Goal: Communication & Community: Connect with others

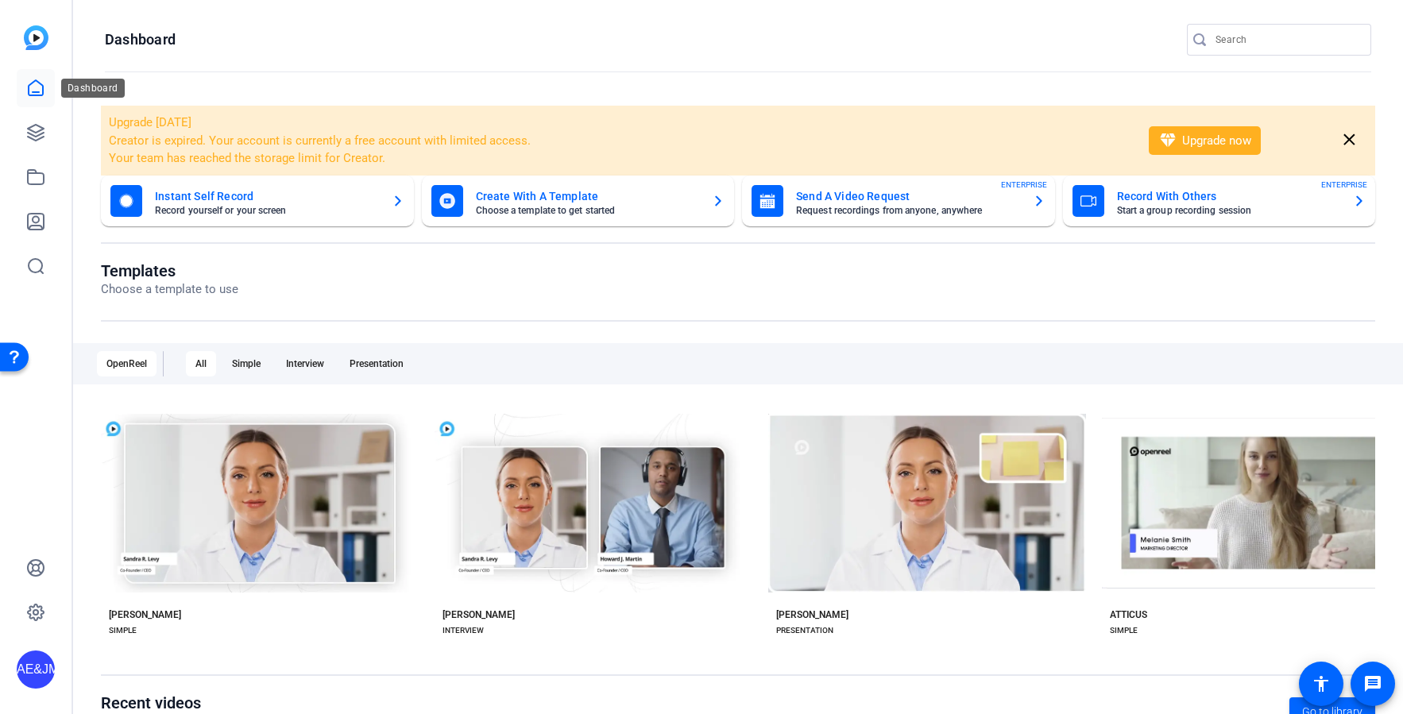
click at [36, 95] on icon at bounding box center [36, 87] width 14 height 15
click at [30, 125] on icon at bounding box center [35, 132] width 19 height 19
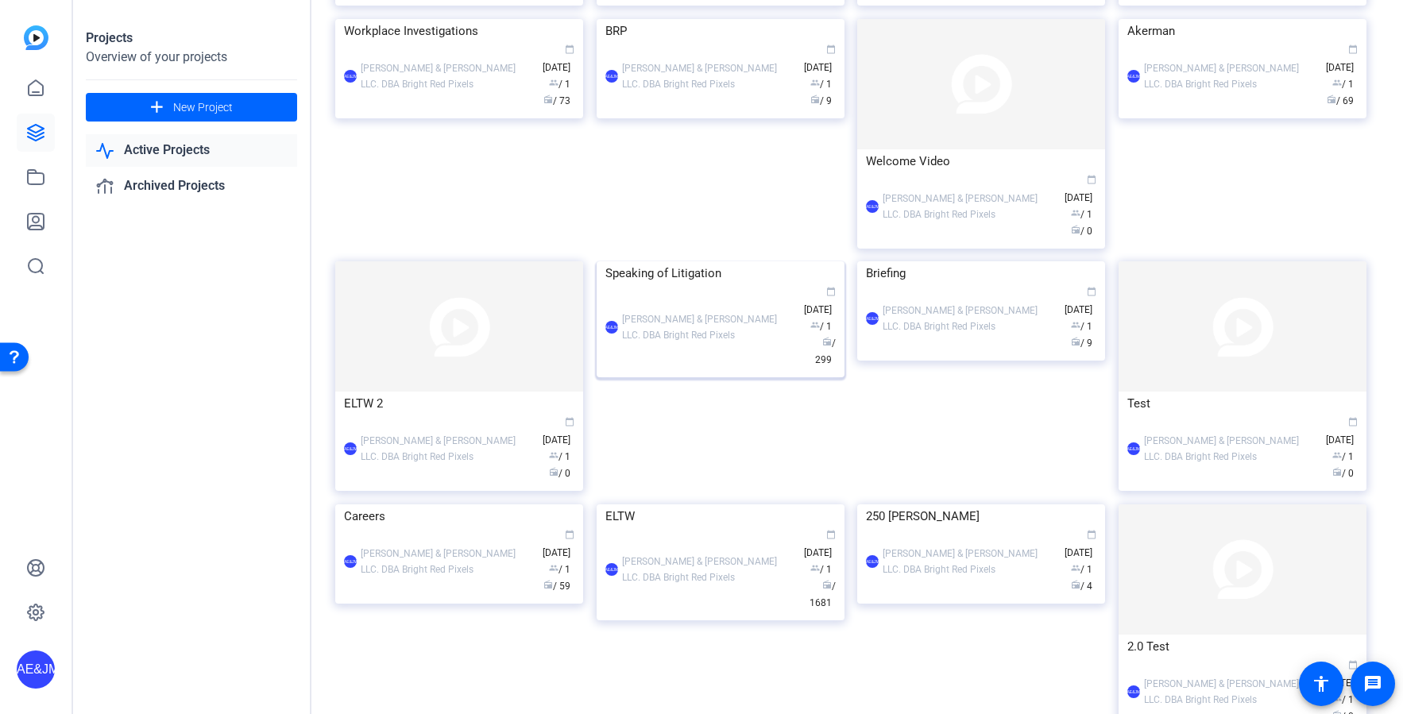
scroll to position [452, 0]
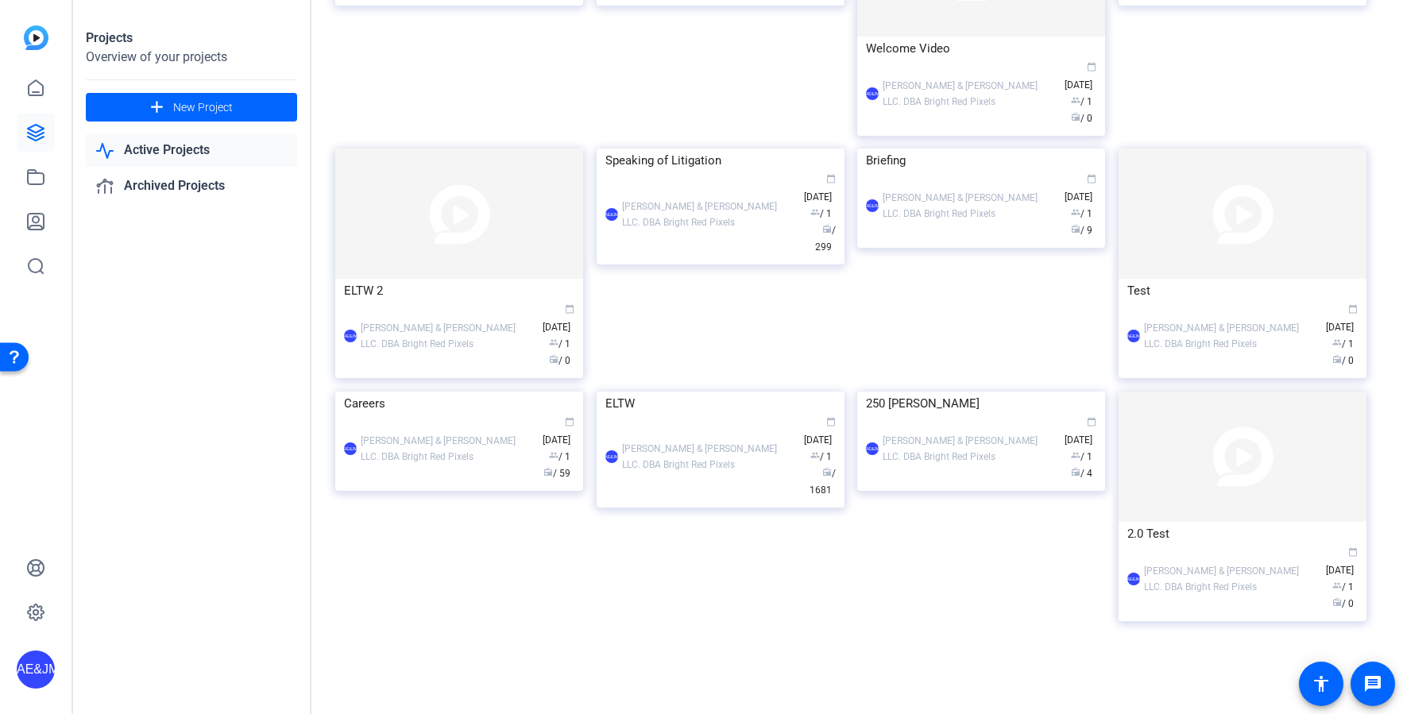
click at [721, 415] on div "ELTW" at bounding box center [720, 404] width 230 height 24
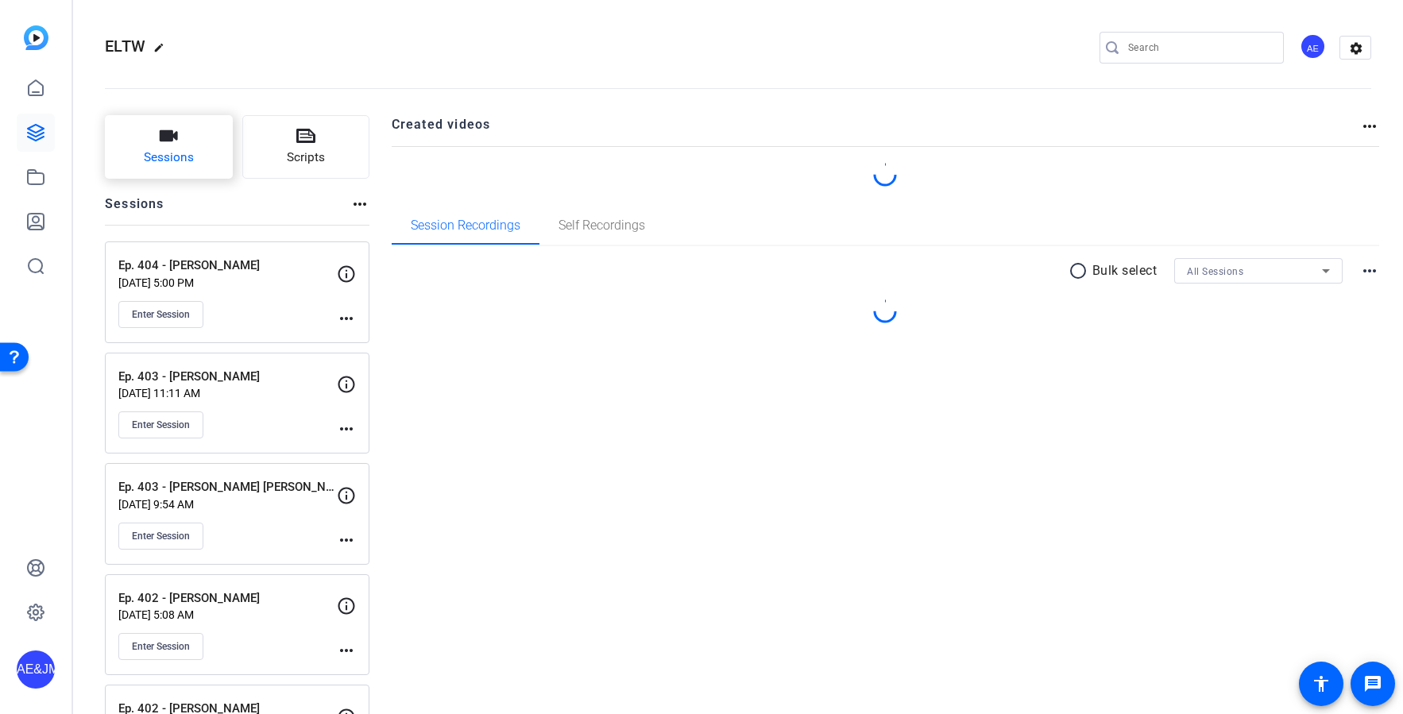
click at [180, 124] on button "Sessions" at bounding box center [169, 147] width 128 height 64
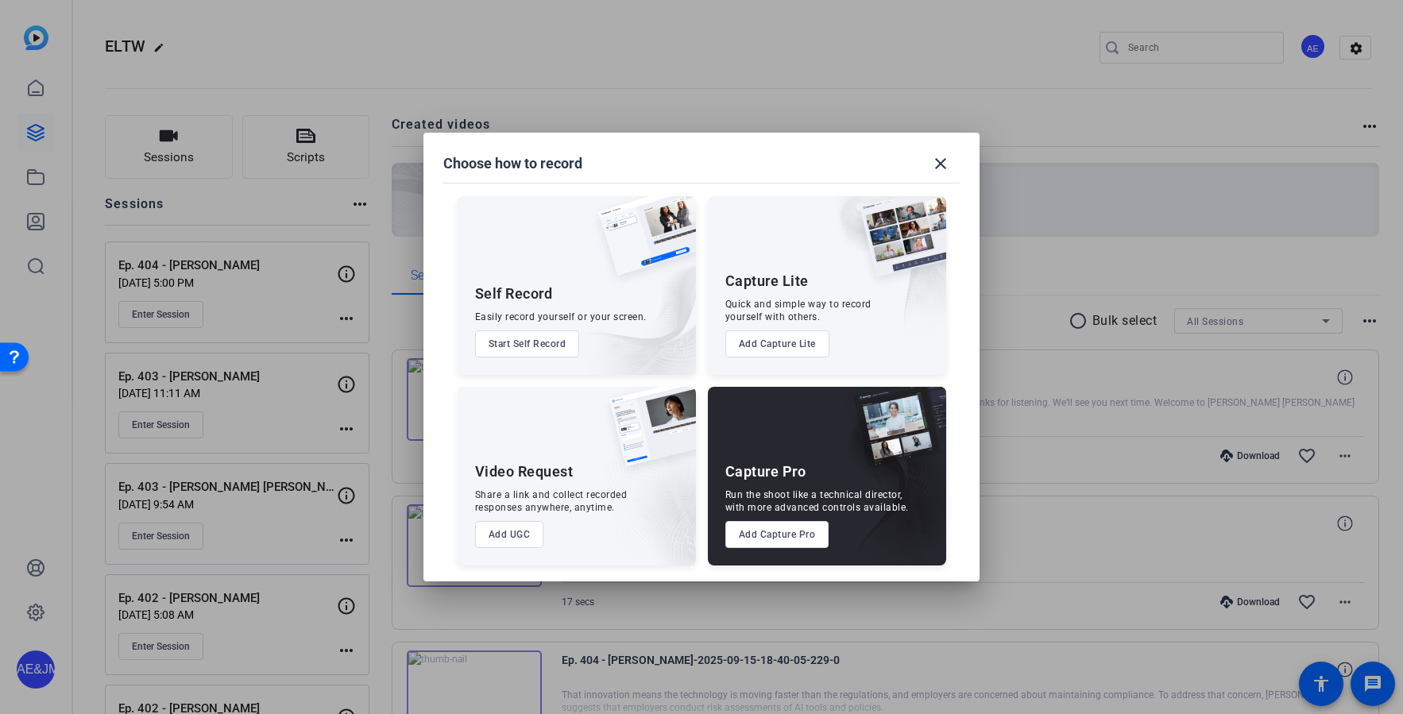
click at [796, 533] on button "Add Capture Pro" at bounding box center [777, 534] width 104 height 27
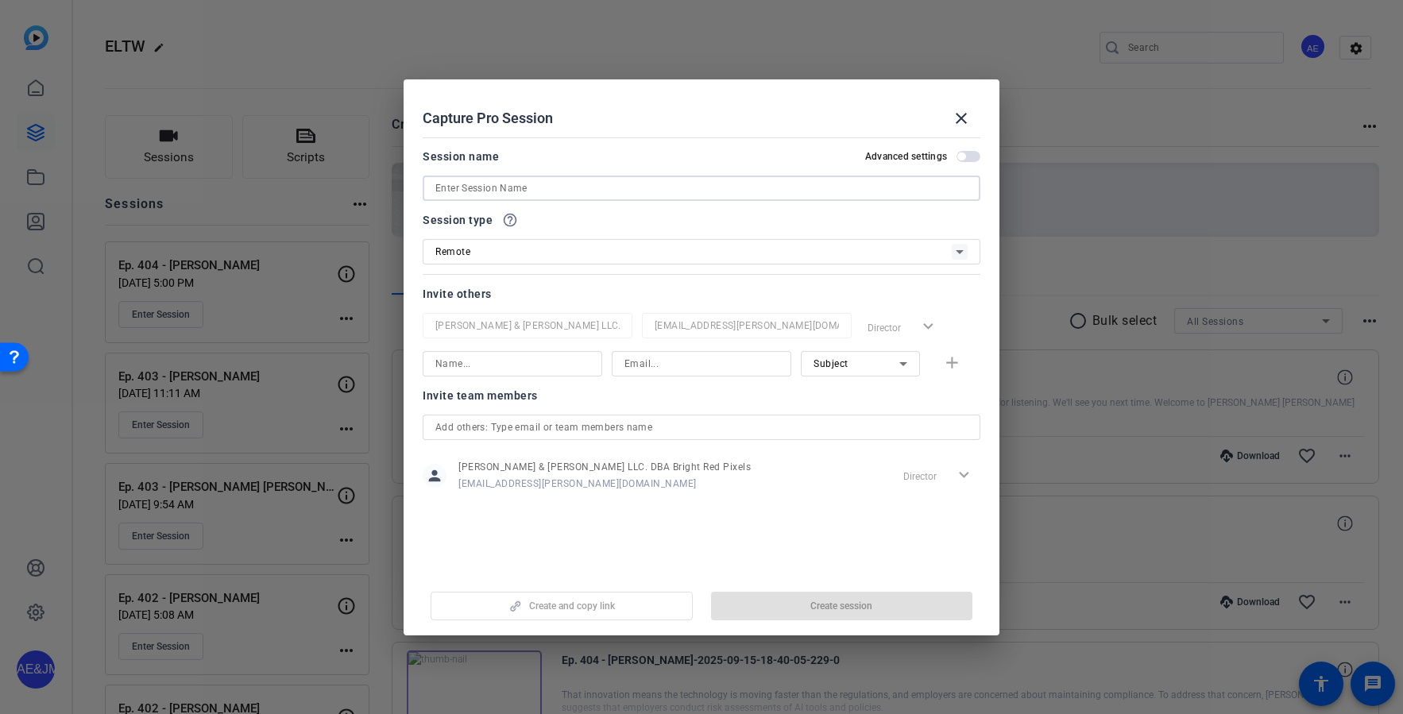
click at [477, 187] on input at bounding box center [701, 188] width 532 height 19
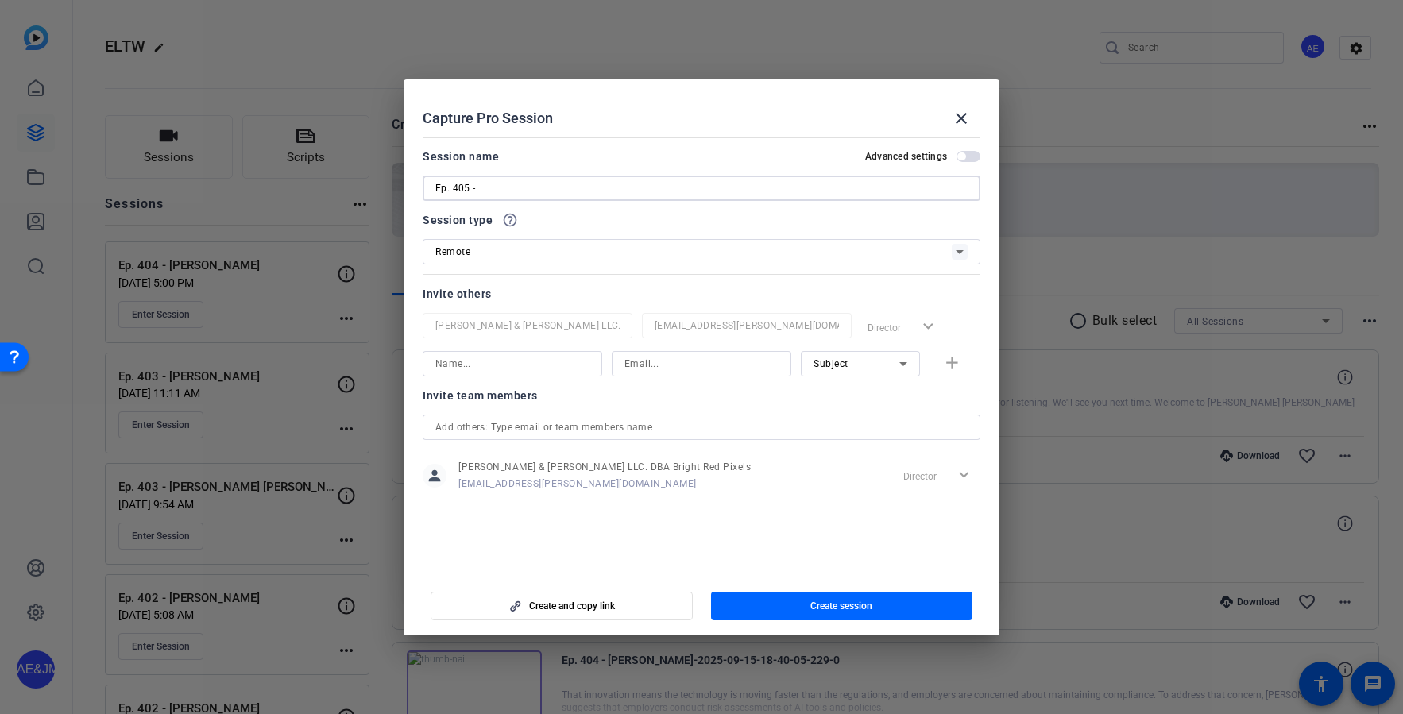
paste input "Kim Carter"
type input "Ep. 405 - [PERSON_NAME]"
click at [746, 607] on span "button" at bounding box center [842, 606] width 262 height 38
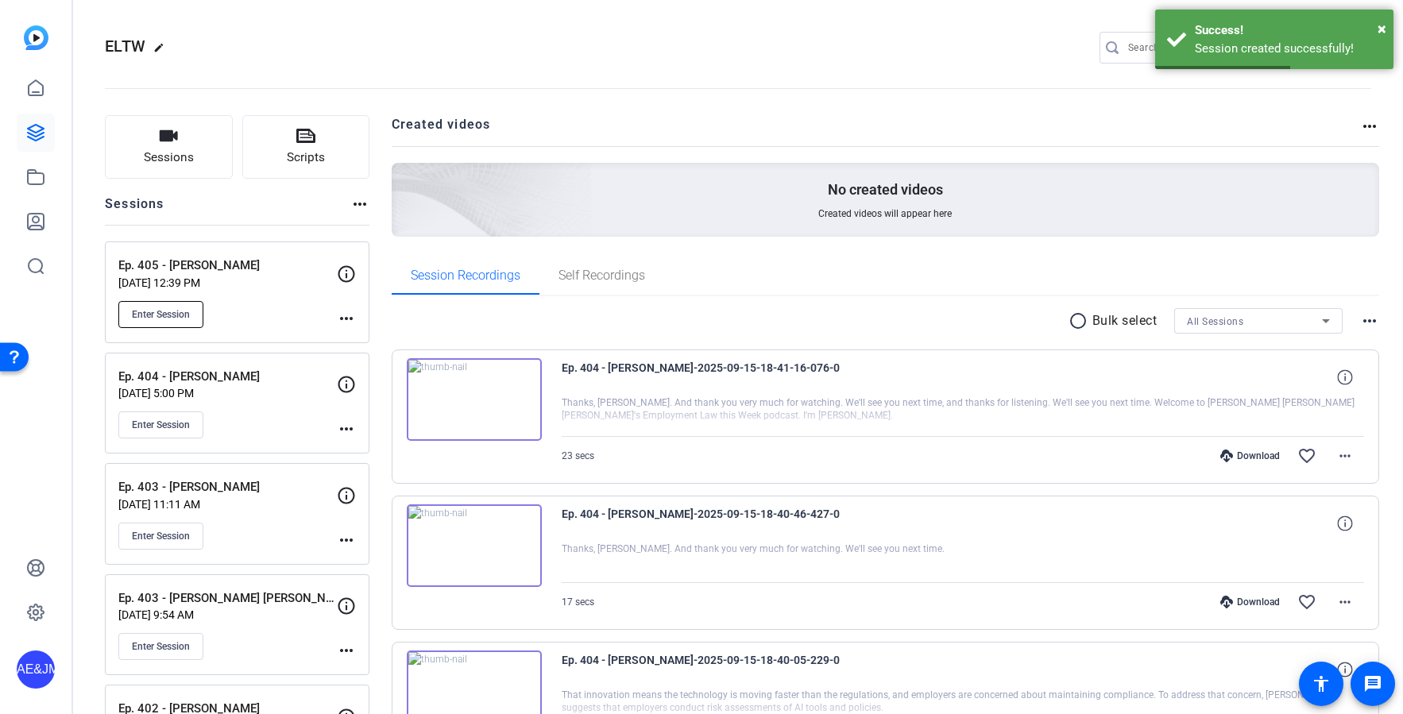
click at [163, 316] on span "Enter Session" at bounding box center [161, 314] width 58 height 13
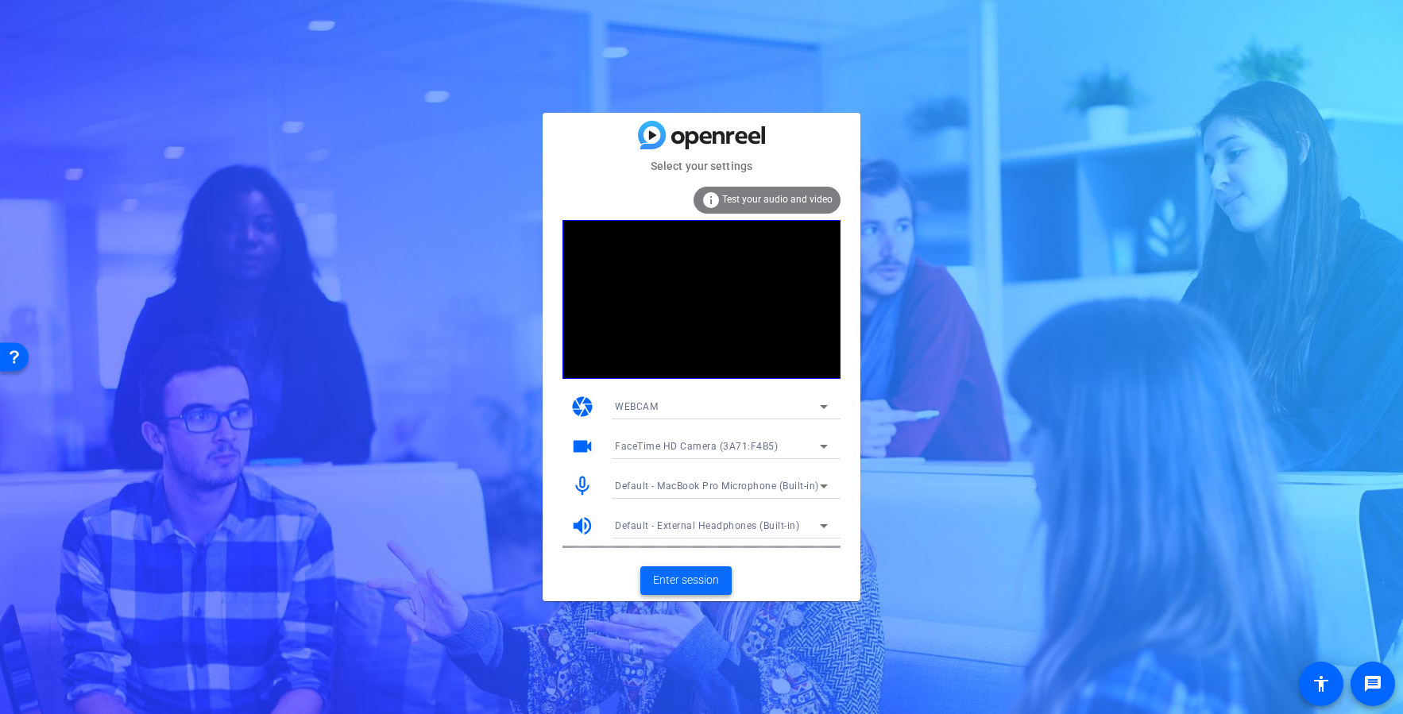
click at [701, 576] on span "Enter session" at bounding box center [686, 580] width 66 height 17
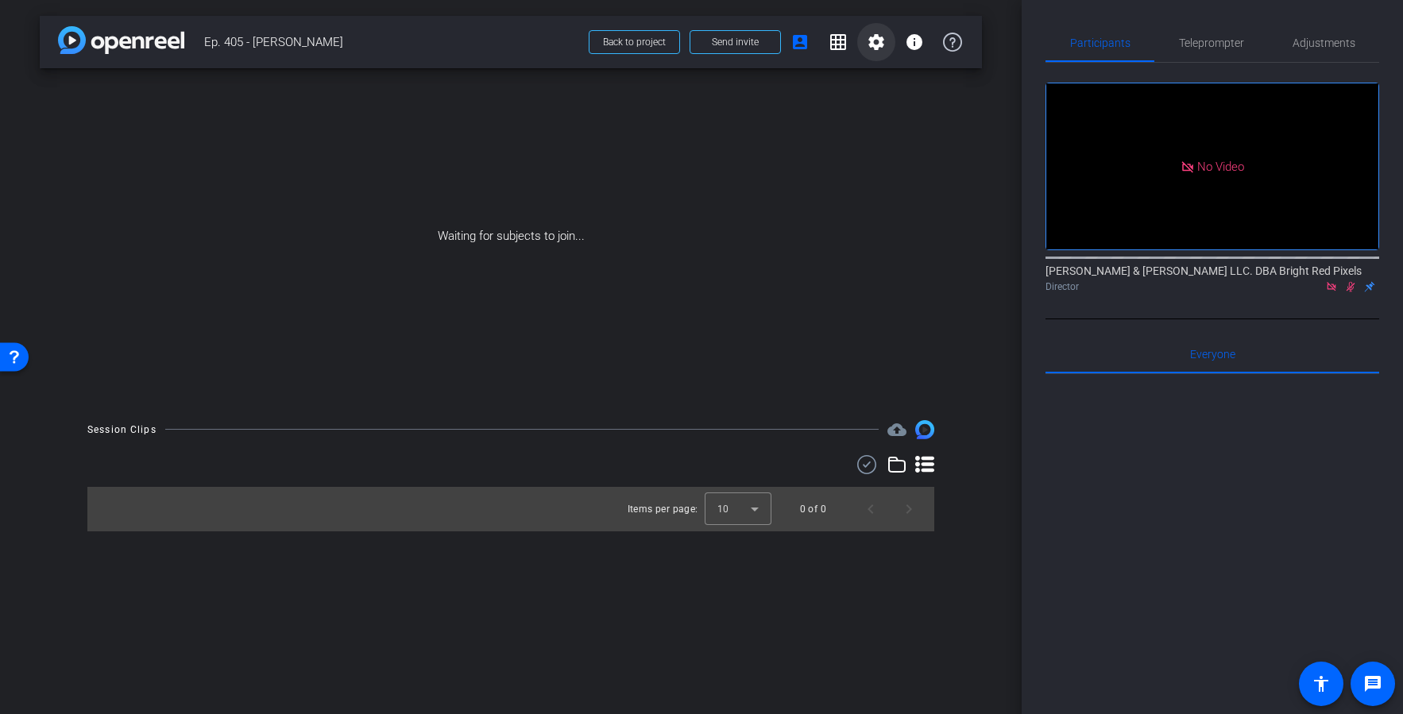
click at [872, 46] on mat-icon "settings" at bounding box center [876, 42] width 19 height 19
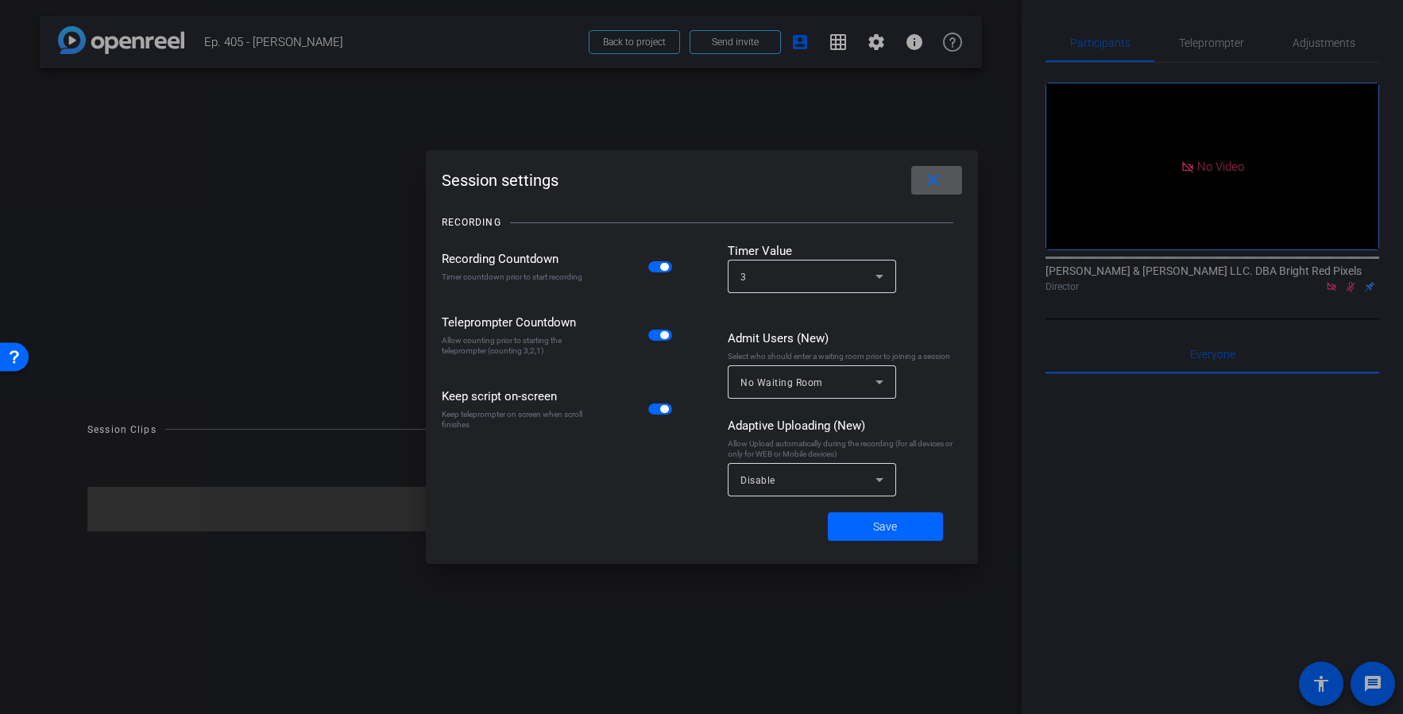
click at [651, 271] on span "button" at bounding box center [660, 266] width 24 height 11
click at [776, 475] on div "Disable" at bounding box center [807, 480] width 135 height 20
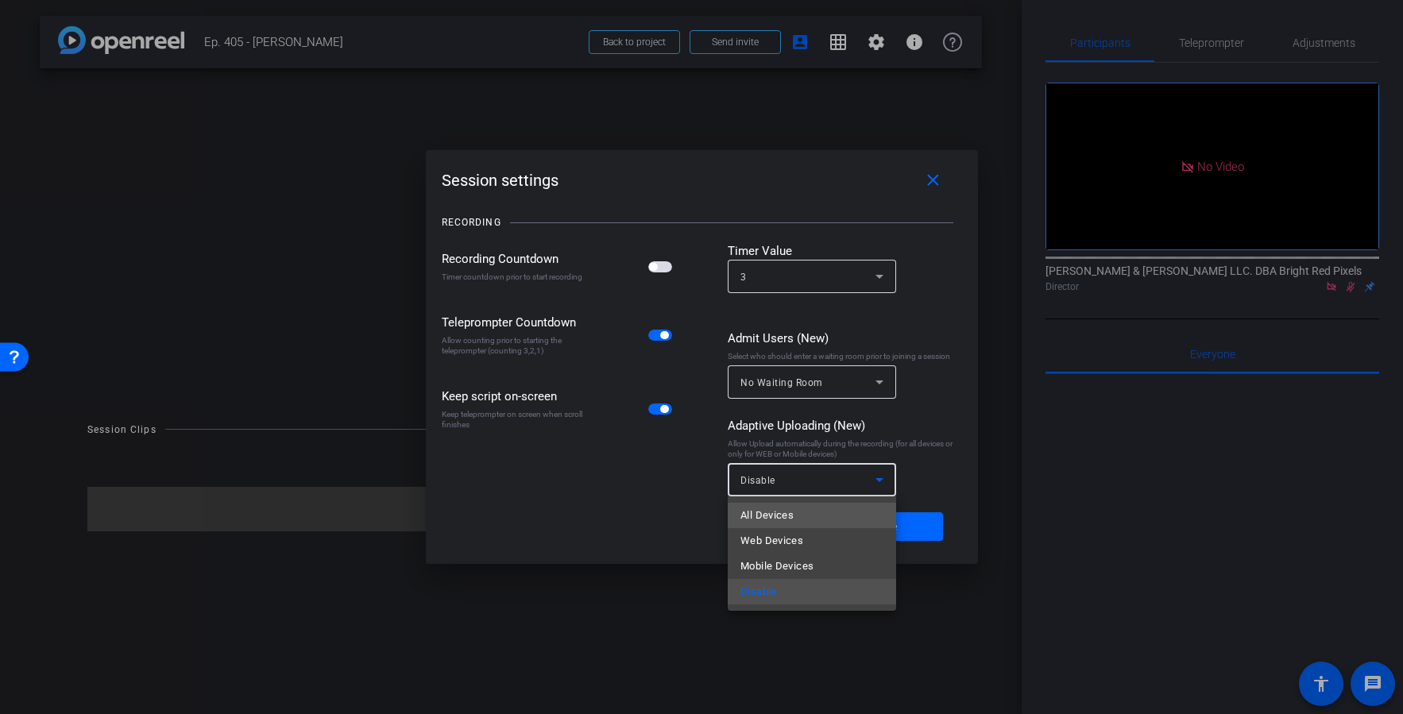
click at [803, 511] on mat-option "All Devices" at bounding box center [812, 515] width 168 height 25
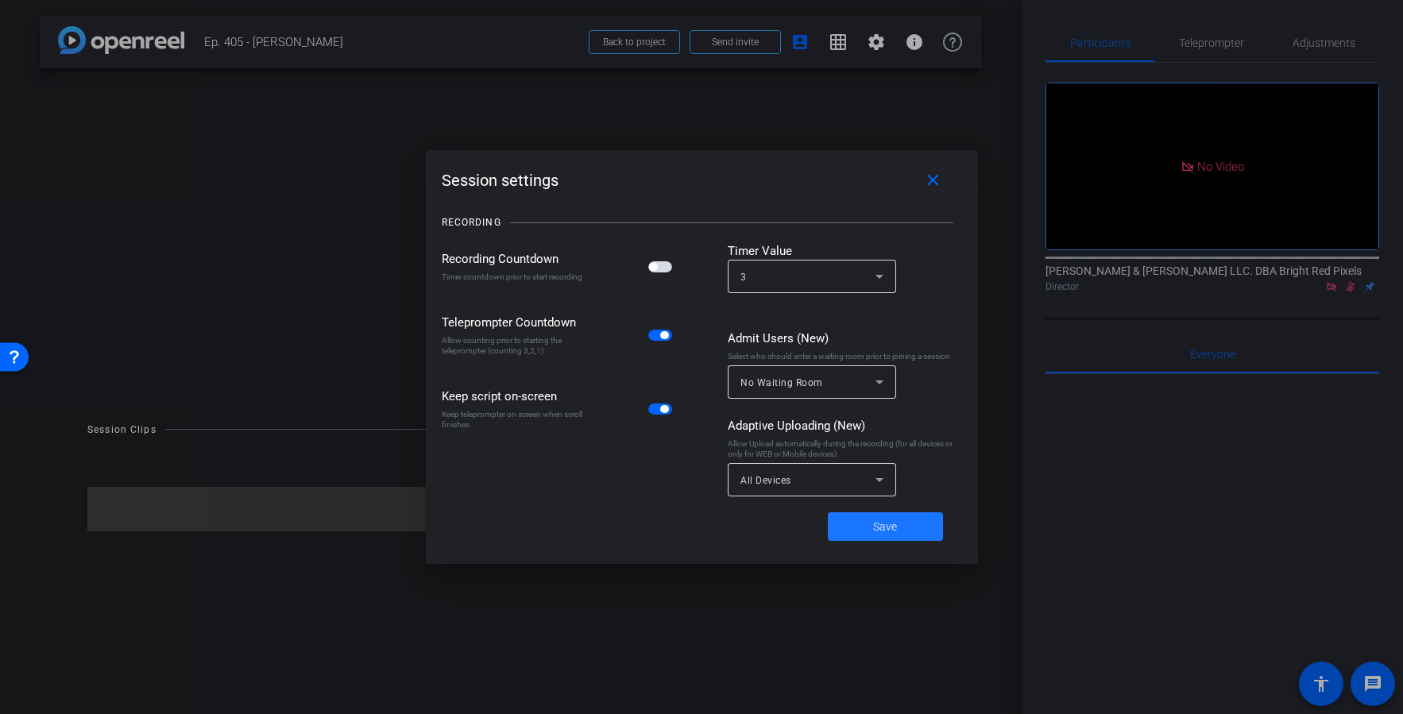
click at [865, 508] on span at bounding box center [885, 527] width 115 height 38
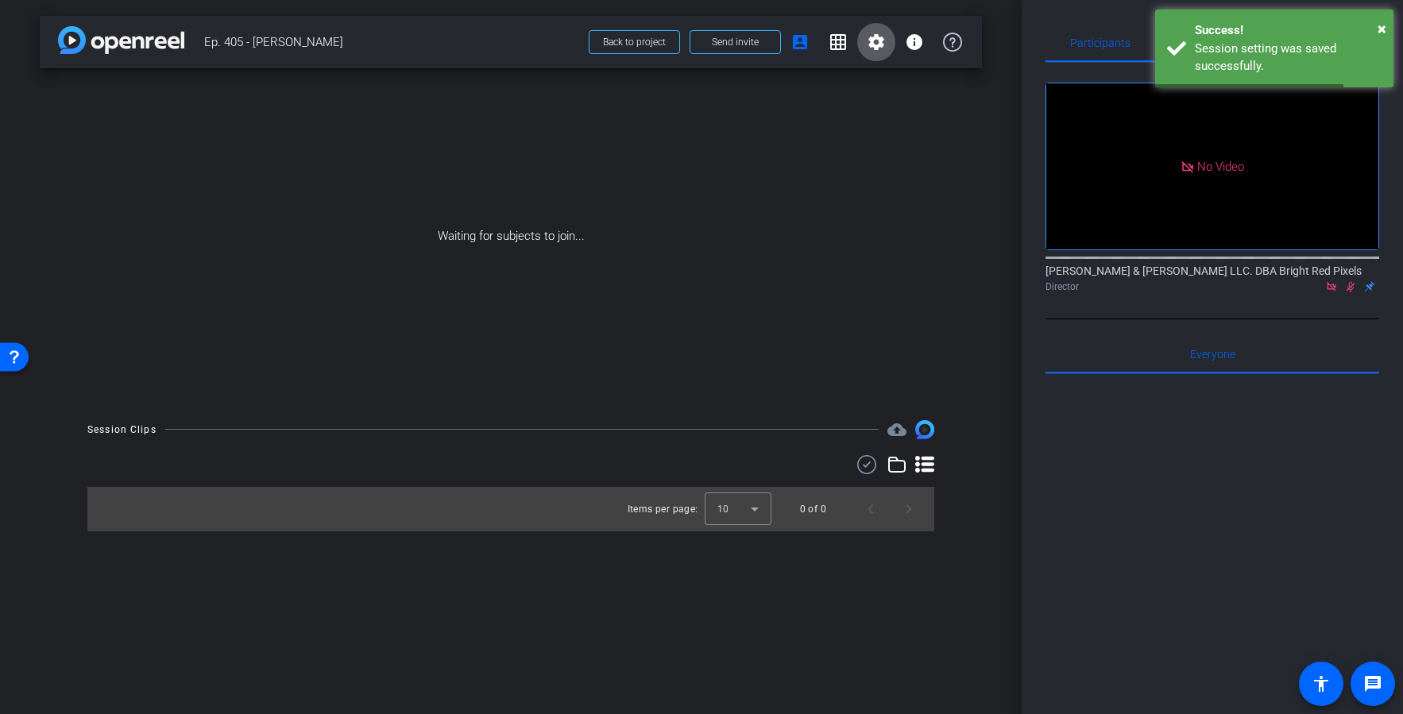
click at [865, 39] on span at bounding box center [876, 42] width 38 height 38
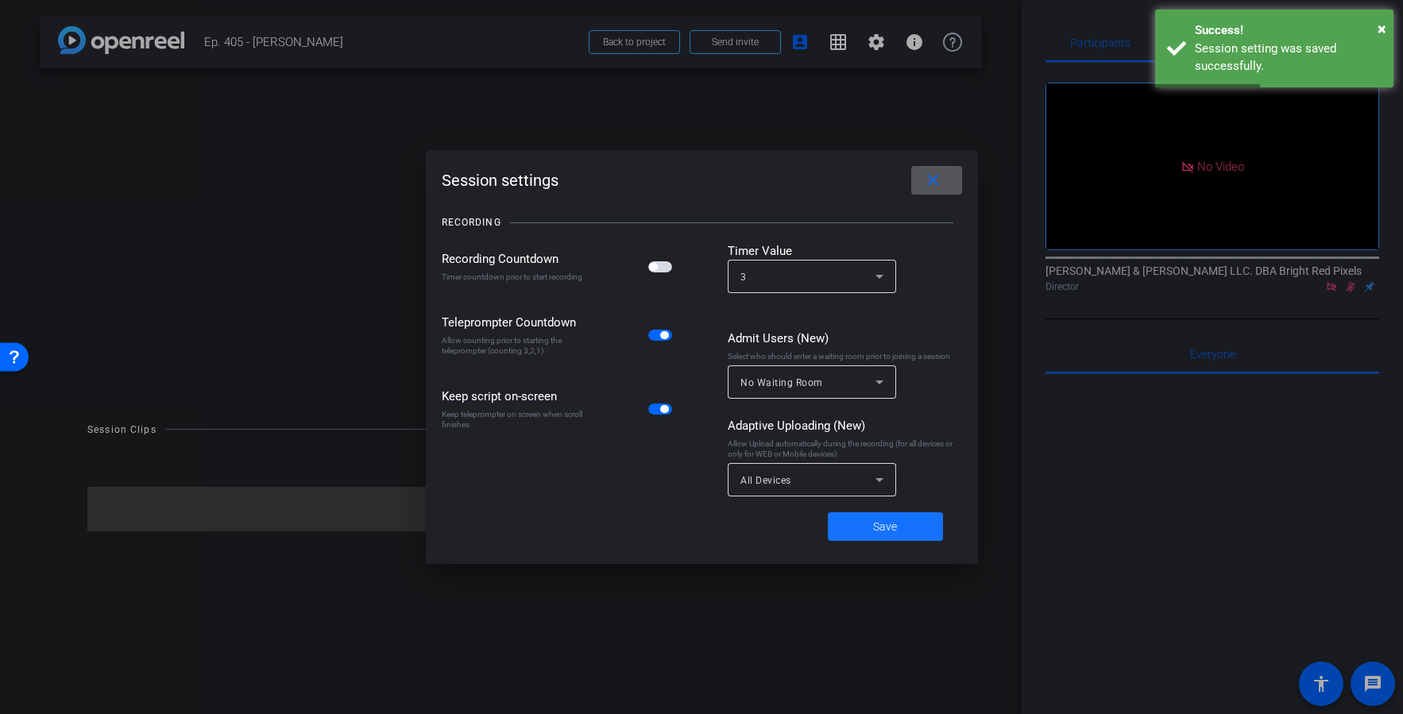
click at [913, 523] on span at bounding box center [885, 527] width 115 height 38
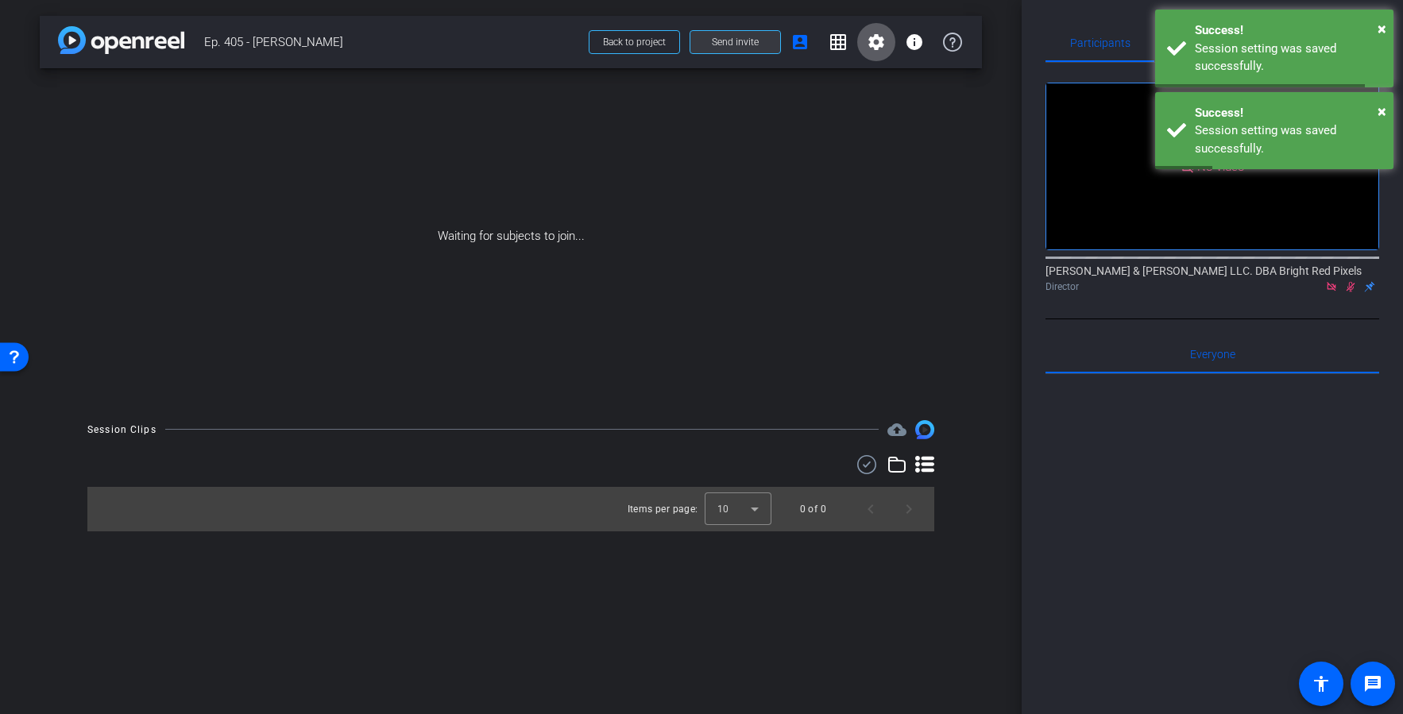
click at [728, 36] on span "Send invite" at bounding box center [735, 42] width 47 height 13
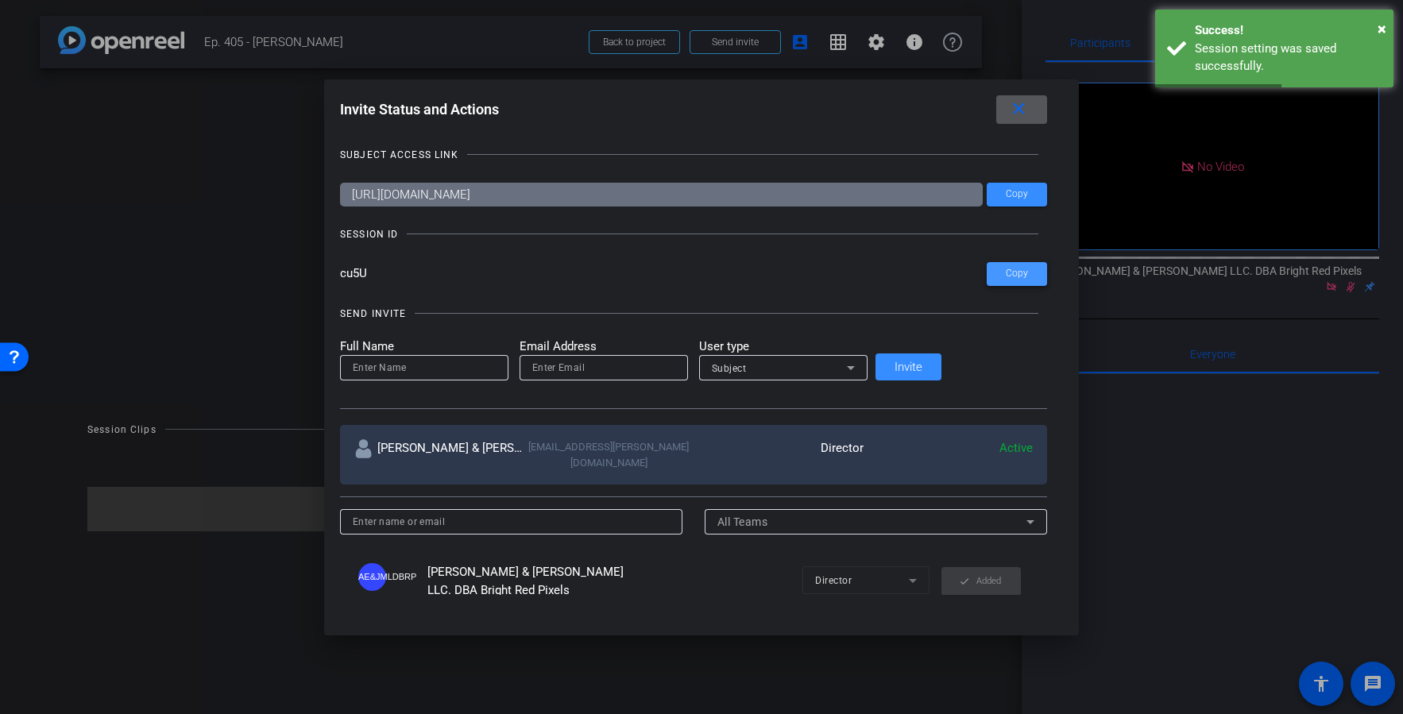
click at [987, 274] on span at bounding box center [1017, 274] width 60 height 38
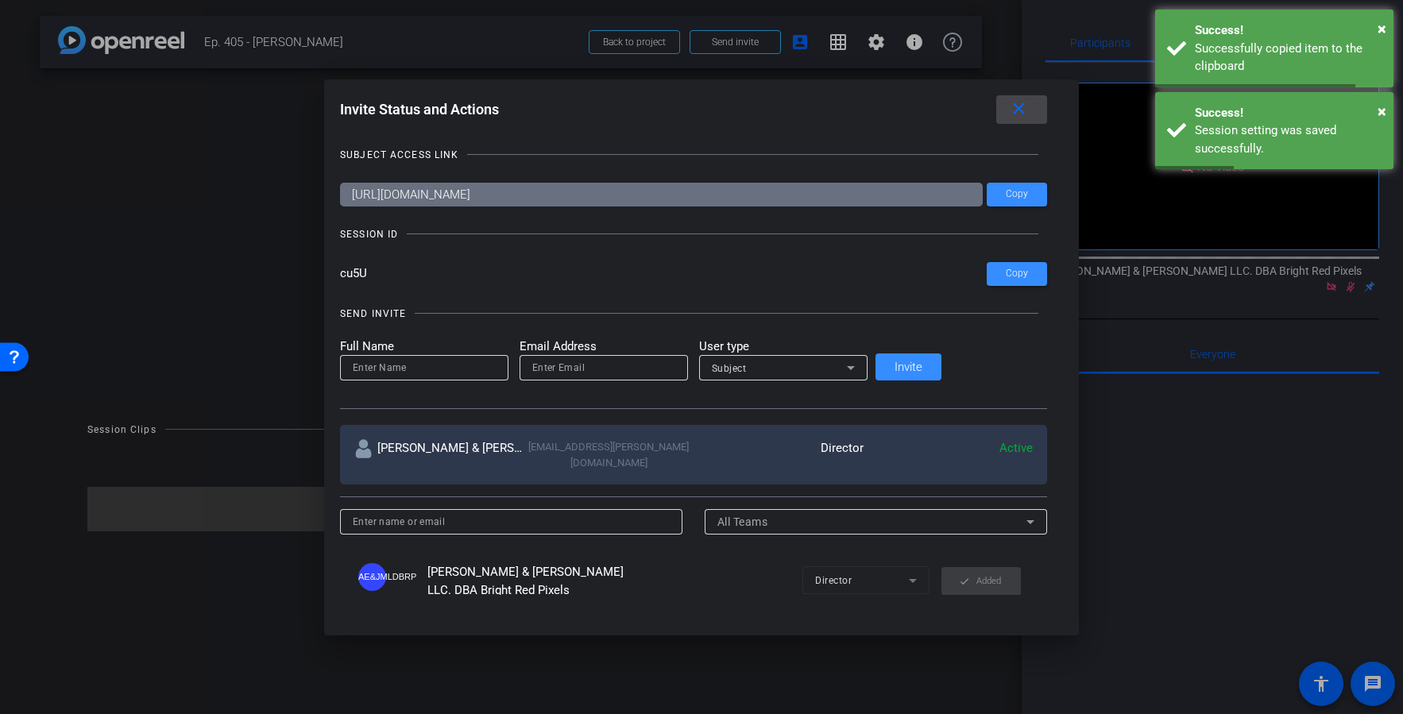
click at [1009, 114] on mat-icon "close" at bounding box center [1019, 109] width 20 height 20
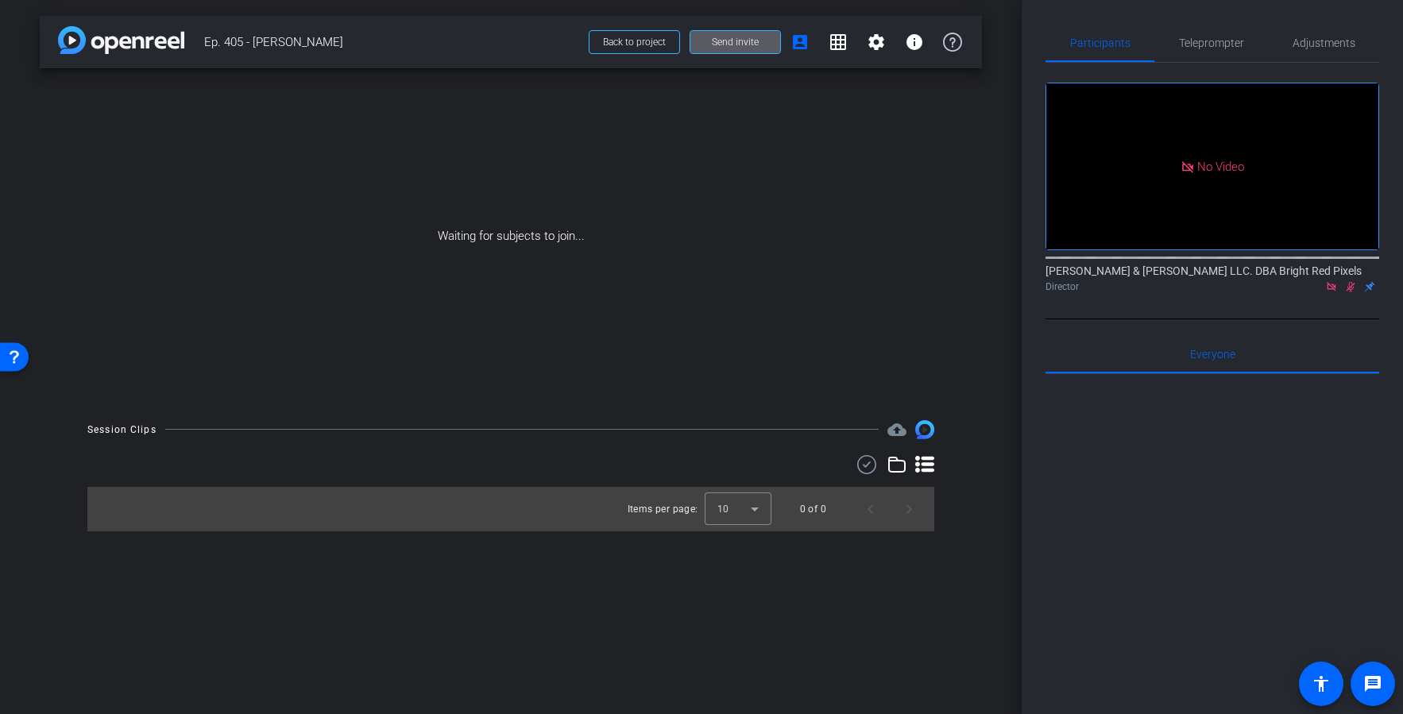
click at [754, 43] on span "Send invite" at bounding box center [735, 42] width 47 height 13
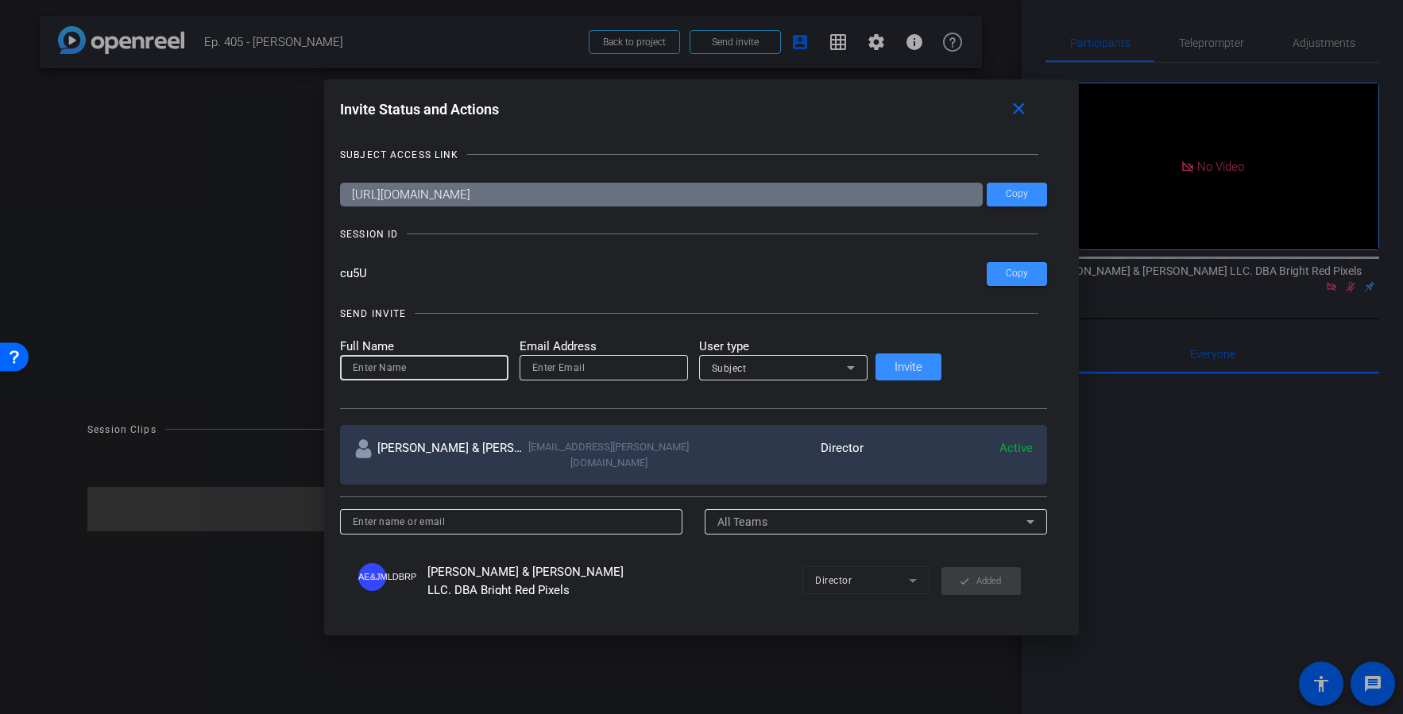
click at [454, 368] on input at bounding box center [424, 367] width 143 height 19
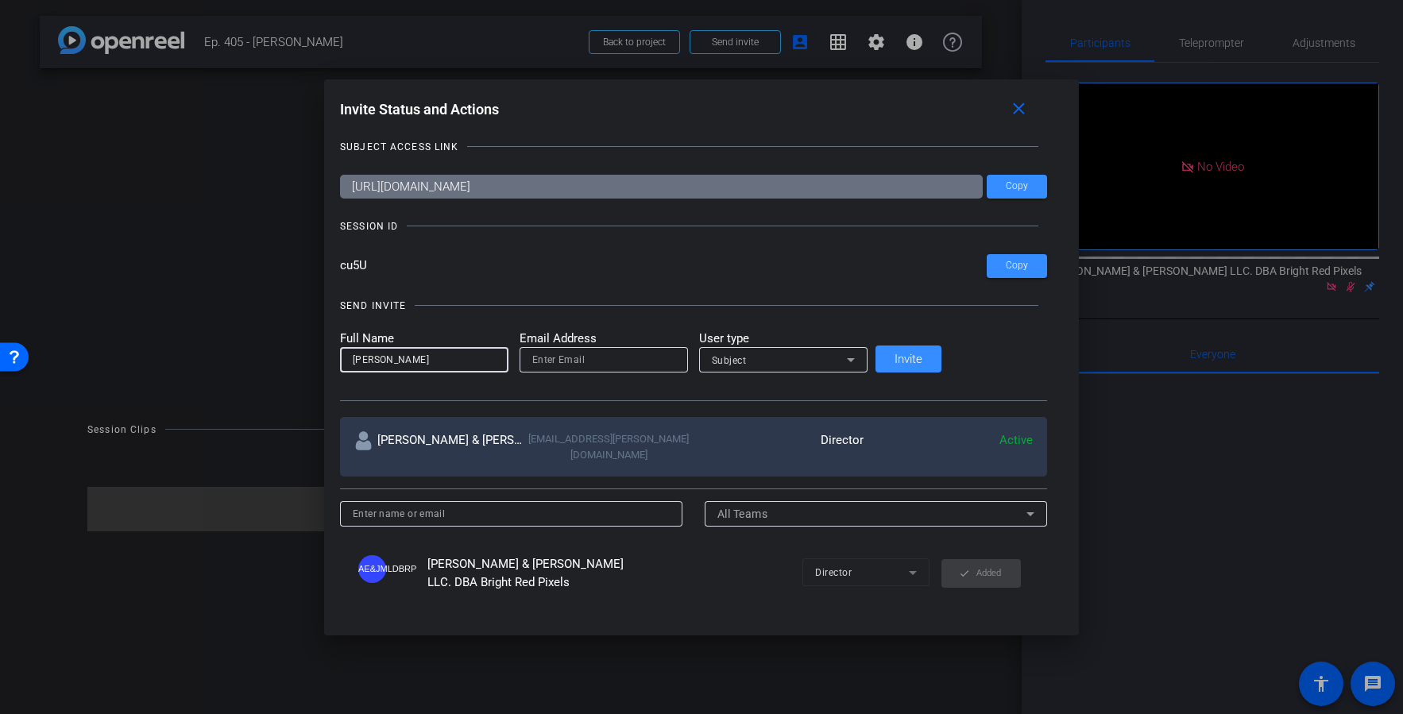
type input "[PERSON_NAME]"
click at [588, 366] on input "email" at bounding box center [603, 359] width 143 height 19
paste input "[EMAIL_ADDRESS][DOMAIN_NAME]"
type input "[EMAIL_ADDRESS][DOMAIN_NAME]"
click at [747, 355] on span "Subject" at bounding box center [729, 360] width 35 height 11
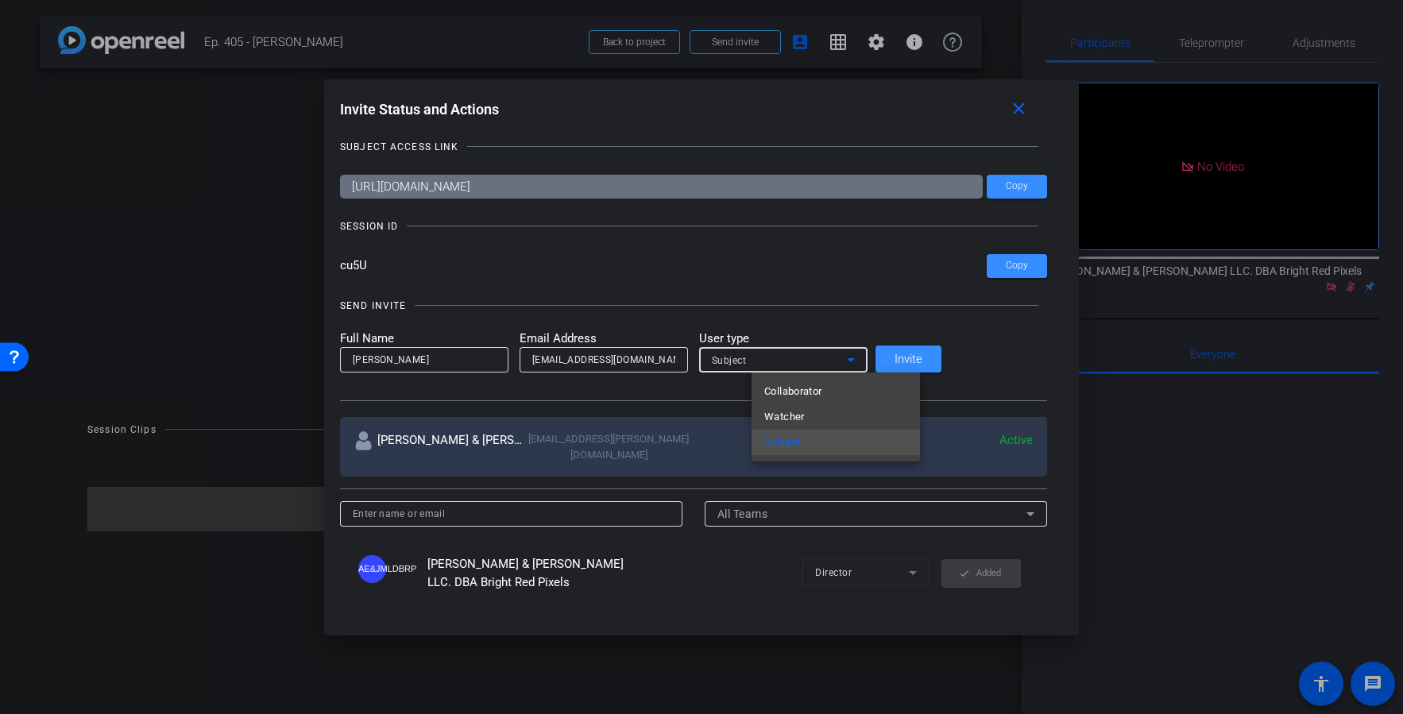
click at [777, 392] on span "Collaborator" at bounding box center [793, 391] width 58 height 19
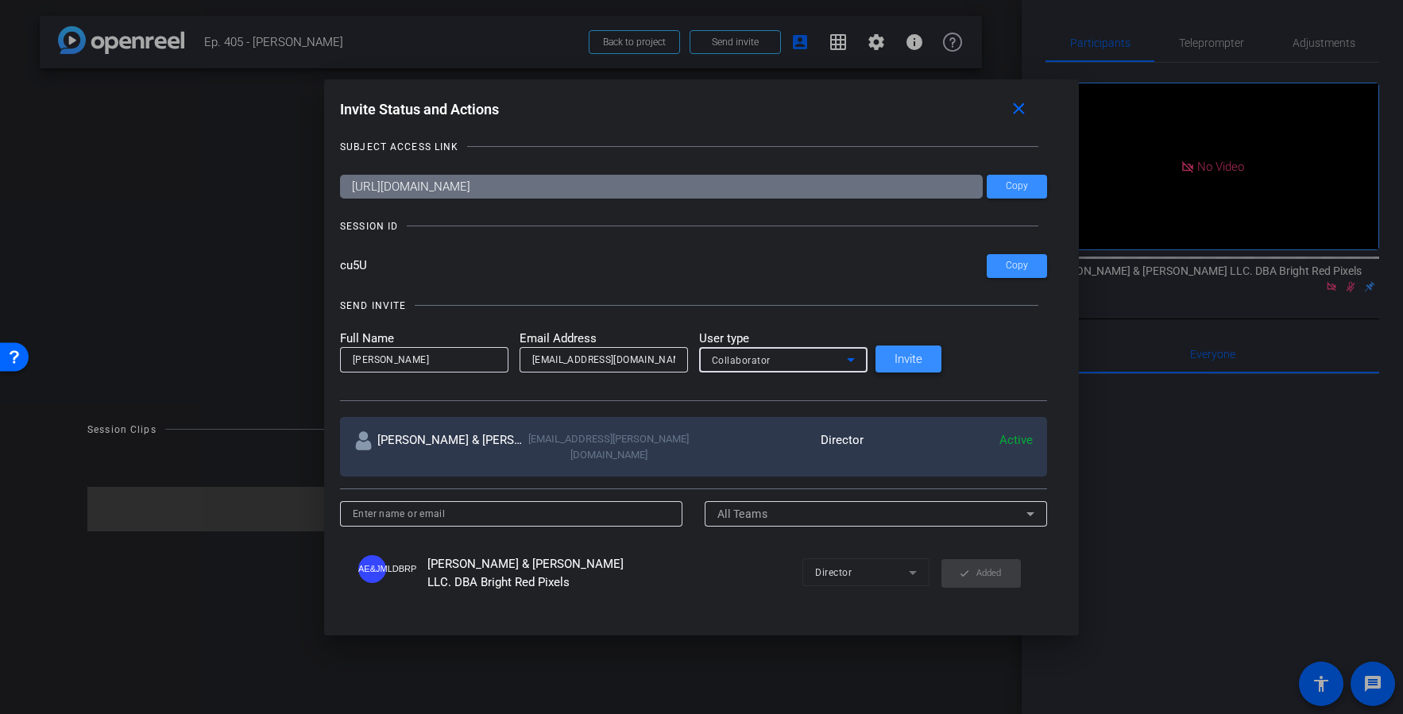
drag, startPoint x: 951, startPoint y: 354, endPoint x: 933, endPoint y: 354, distance: 17.5
click at [922, 354] on span "Invite" at bounding box center [908, 359] width 28 height 12
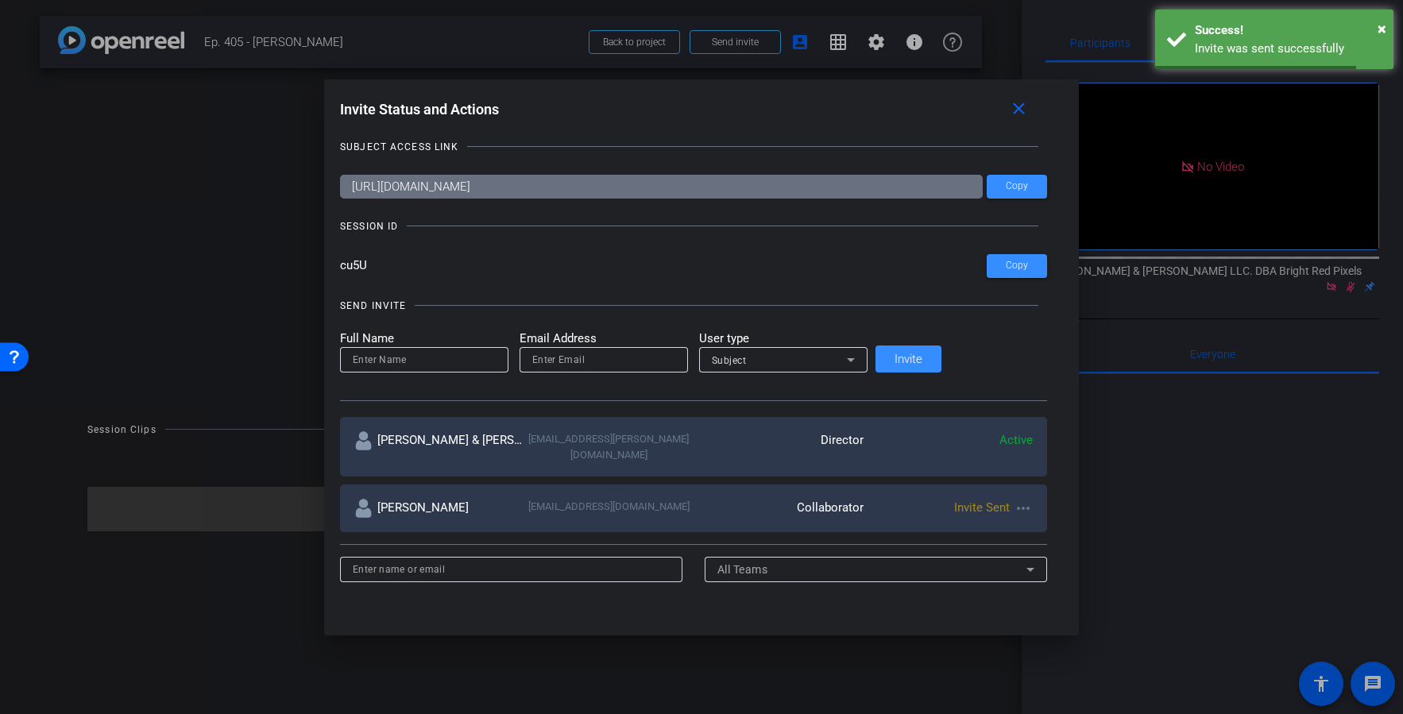
click at [435, 367] on input at bounding box center [424, 359] width 143 height 19
type input "[PERSON_NAME]"
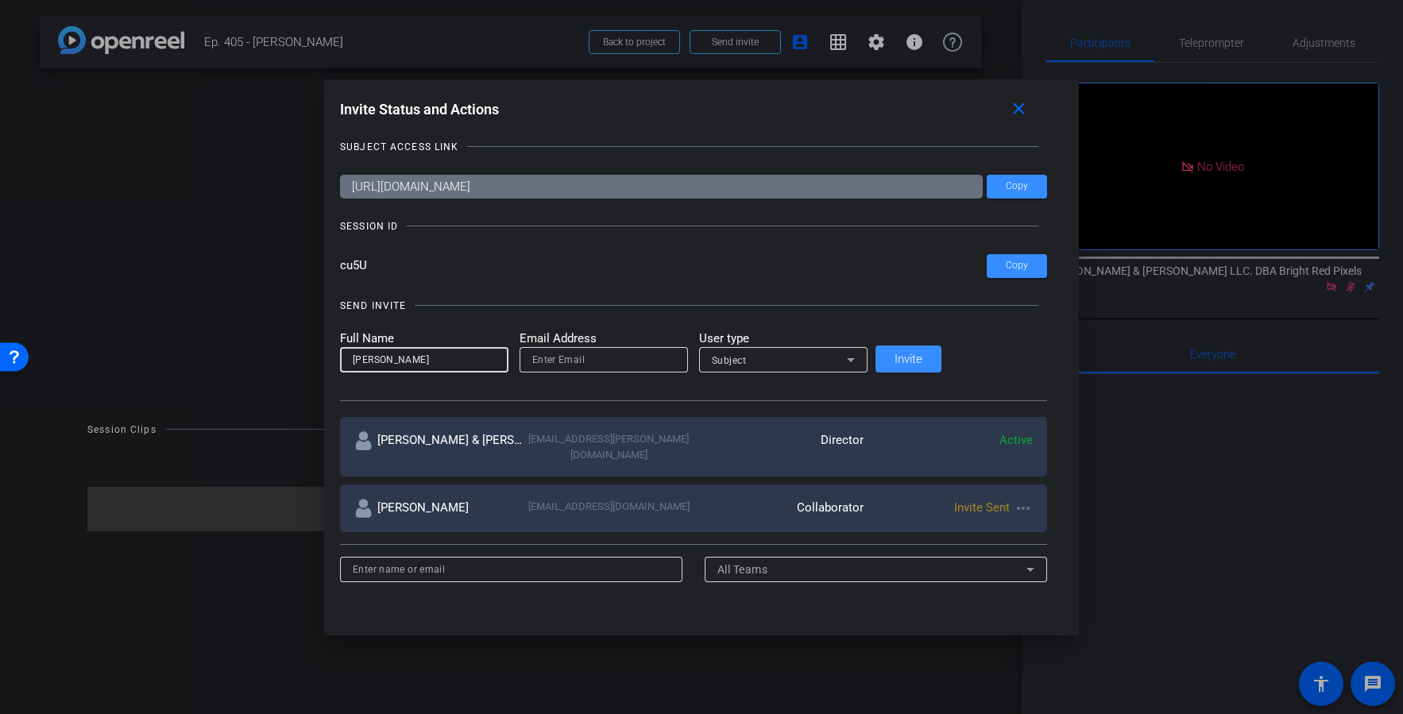
click at [613, 350] on input "email" at bounding box center [603, 359] width 143 height 19
paste input "[PERSON_NAME][EMAIL_ADDRESS][DOMAIN_NAME]"
type input "[PERSON_NAME][EMAIL_ADDRESS][DOMAIN_NAME]"
click at [808, 354] on div "Subject" at bounding box center [779, 360] width 135 height 20
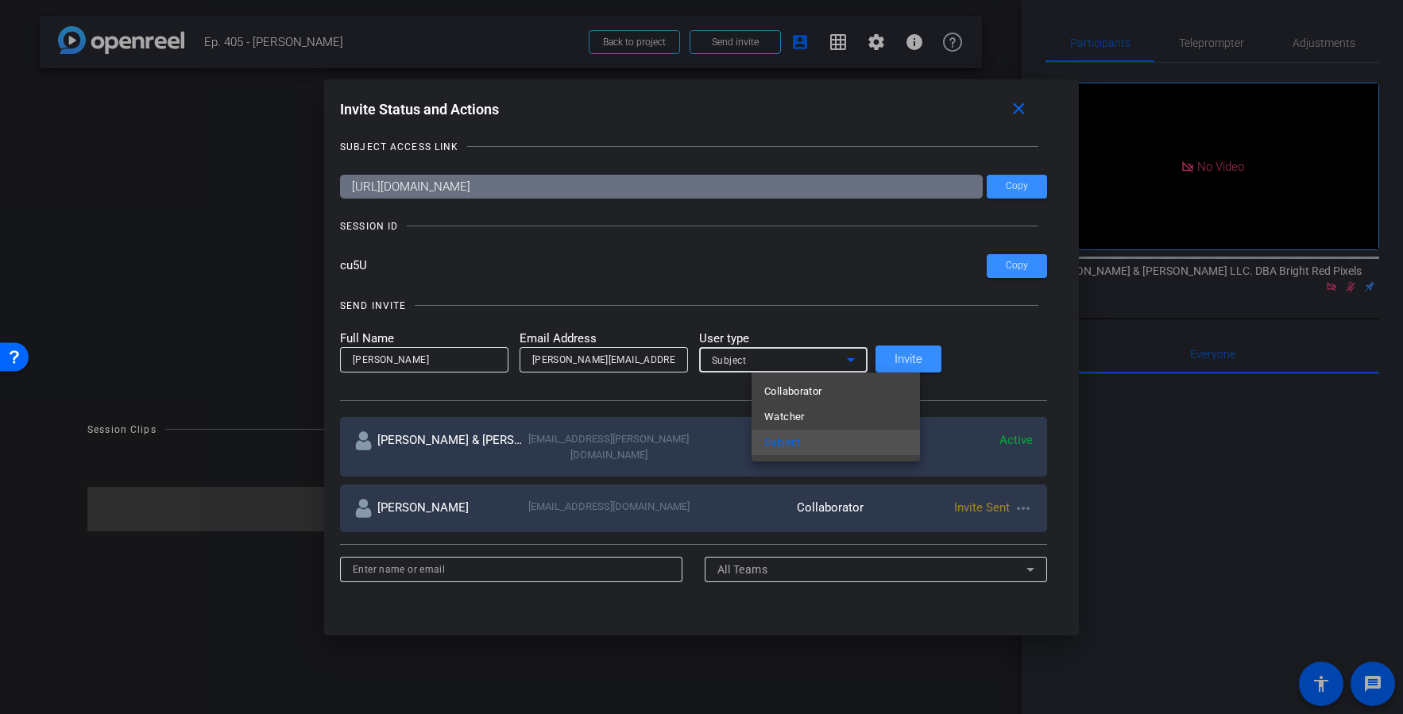
click at [795, 392] on span "Collaborator" at bounding box center [793, 391] width 58 height 19
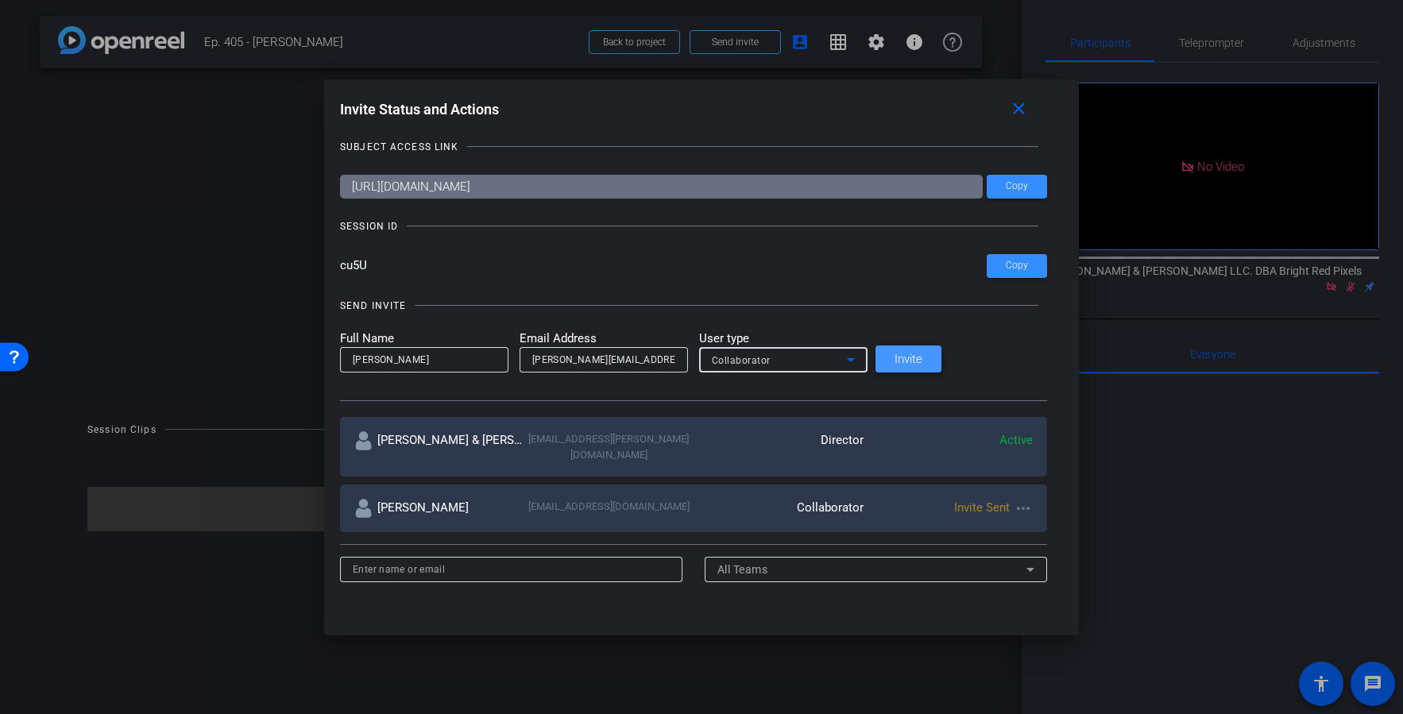
click at [922, 356] on span "Invite" at bounding box center [908, 359] width 28 height 12
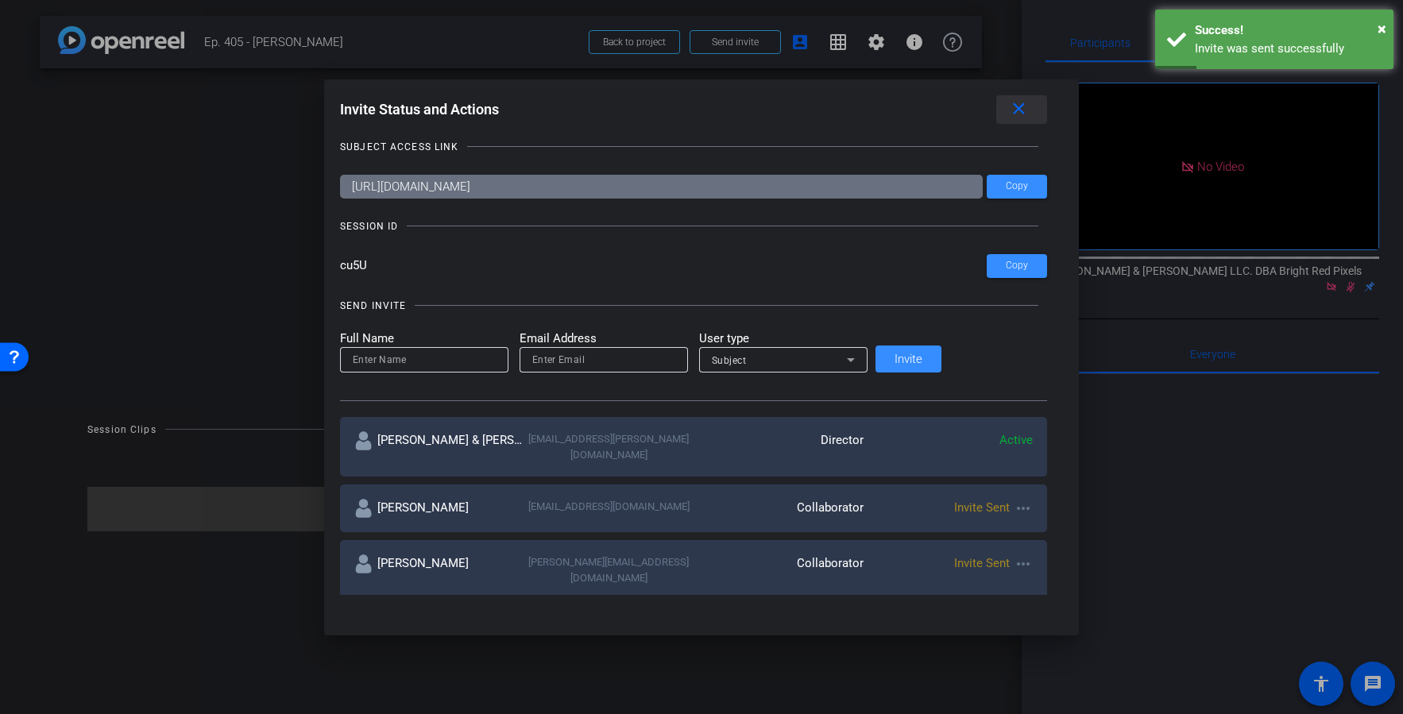
click at [996, 116] on span at bounding box center [1021, 110] width 51 height 38
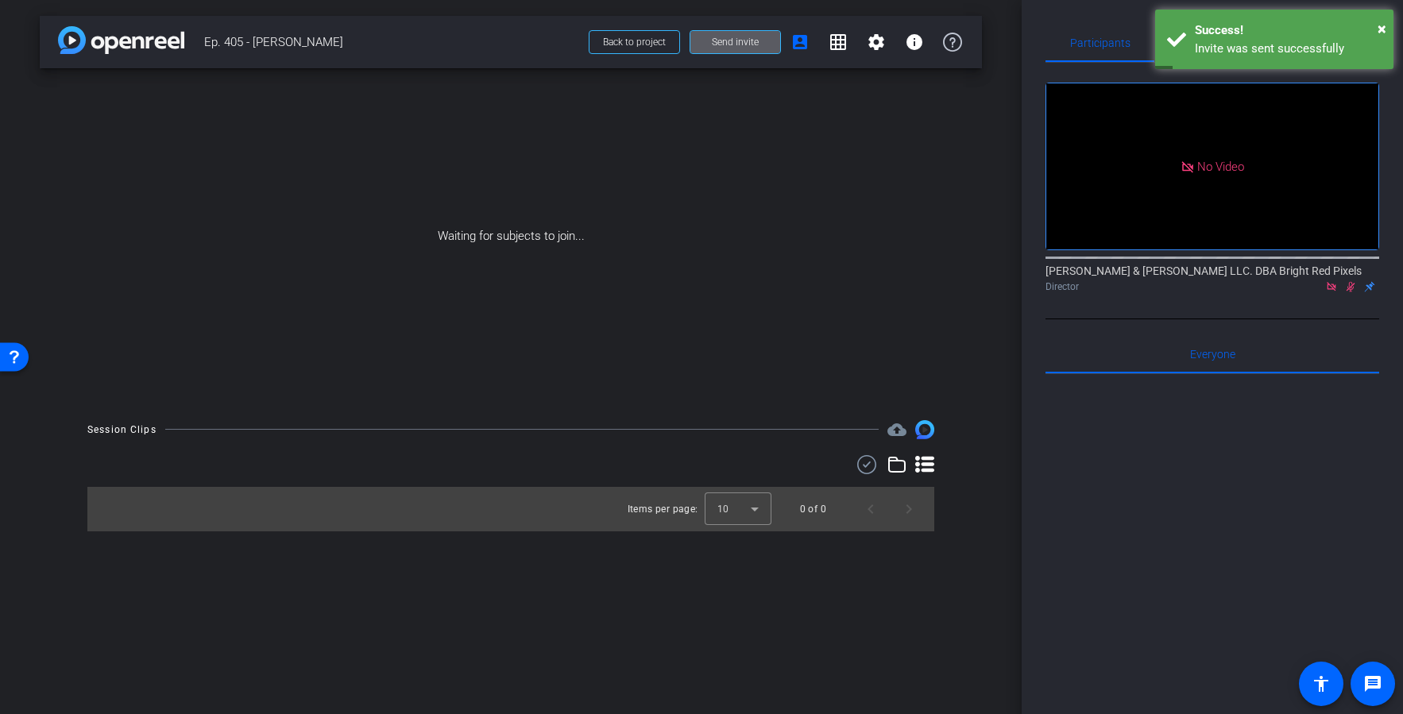
click at [1183, 482] on div at bounding box center [1212, 570] width 334 height 393
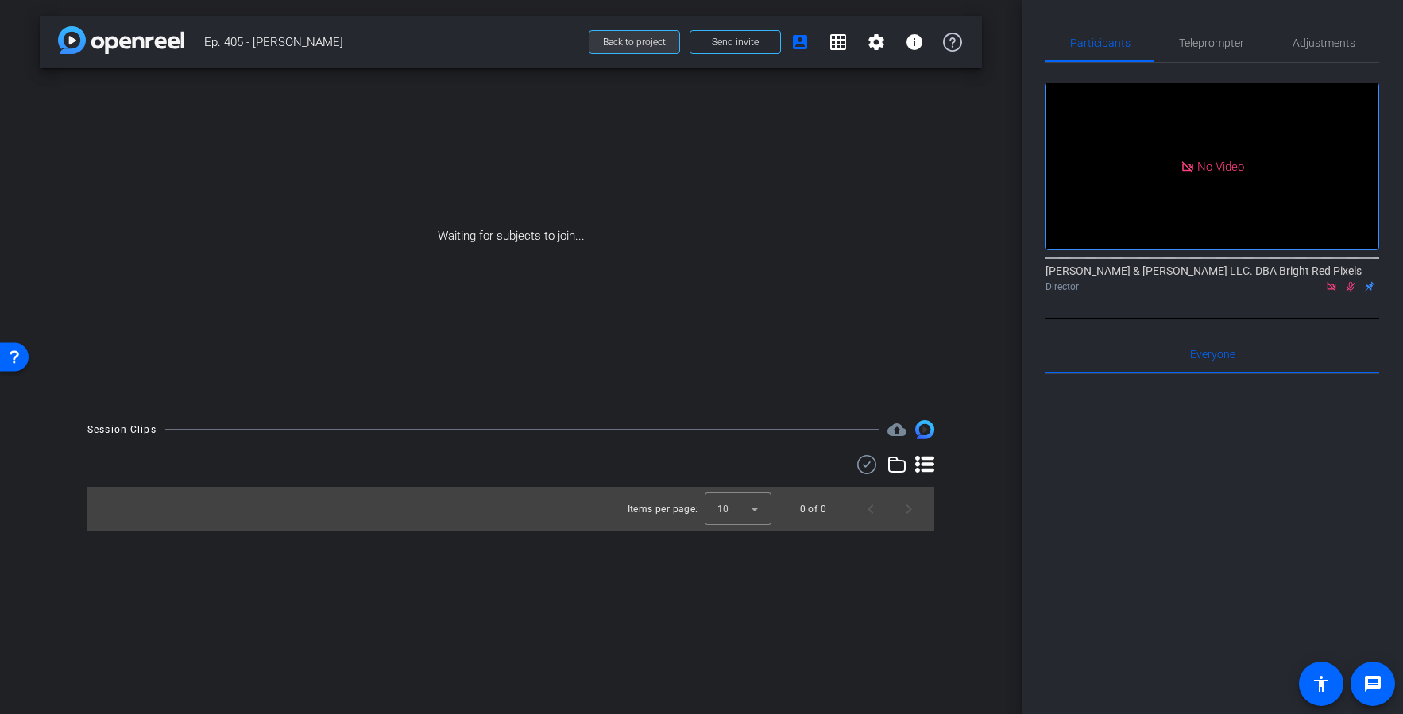
drag, startPoint x: 768, startPoint y: 45, endPoint x: 612, endPoint y: 46, distance: 156.5
click at [580, 49] on span "Back to project Send invite account_box grid_on settings info" at bounding box center [775, 42] width 392 height 32
click at [611, 46] on span "Back to project" at bounding box center [634, 42] width 63 height 11
